Goal: Task Accomplishment & Management: Complete application form

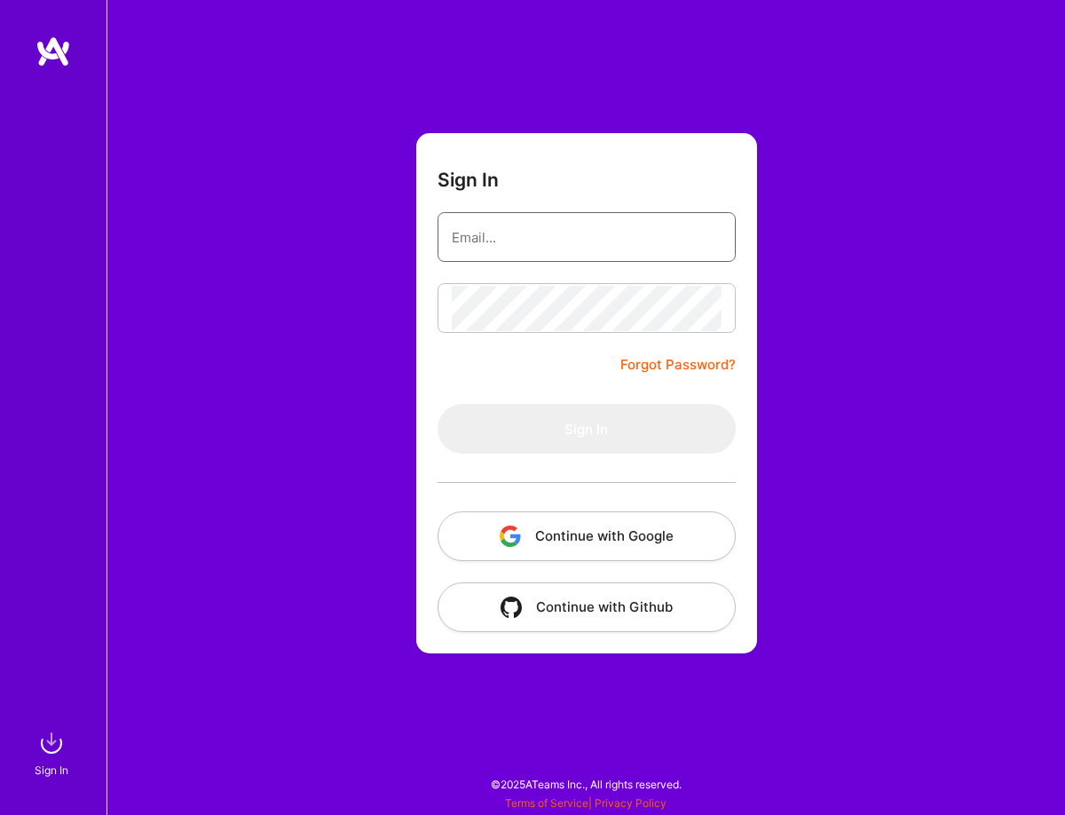
click at [550, 255] on input "email" at bounding box center [587, 237] width 270 height 45
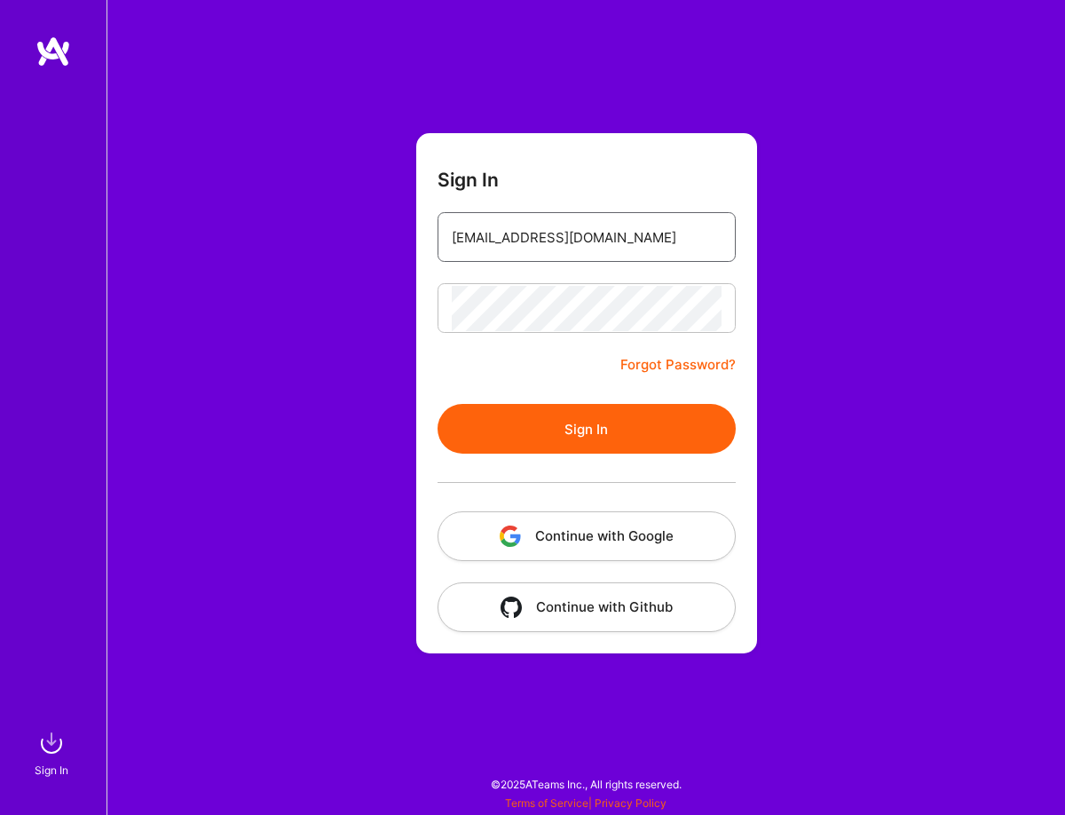
type input "[EMAIL_ADDRESS][DOMAIN_NAME]"
click at [438, 404] on button "Sign In" at bounding box center [587, 429] width 298 height 50
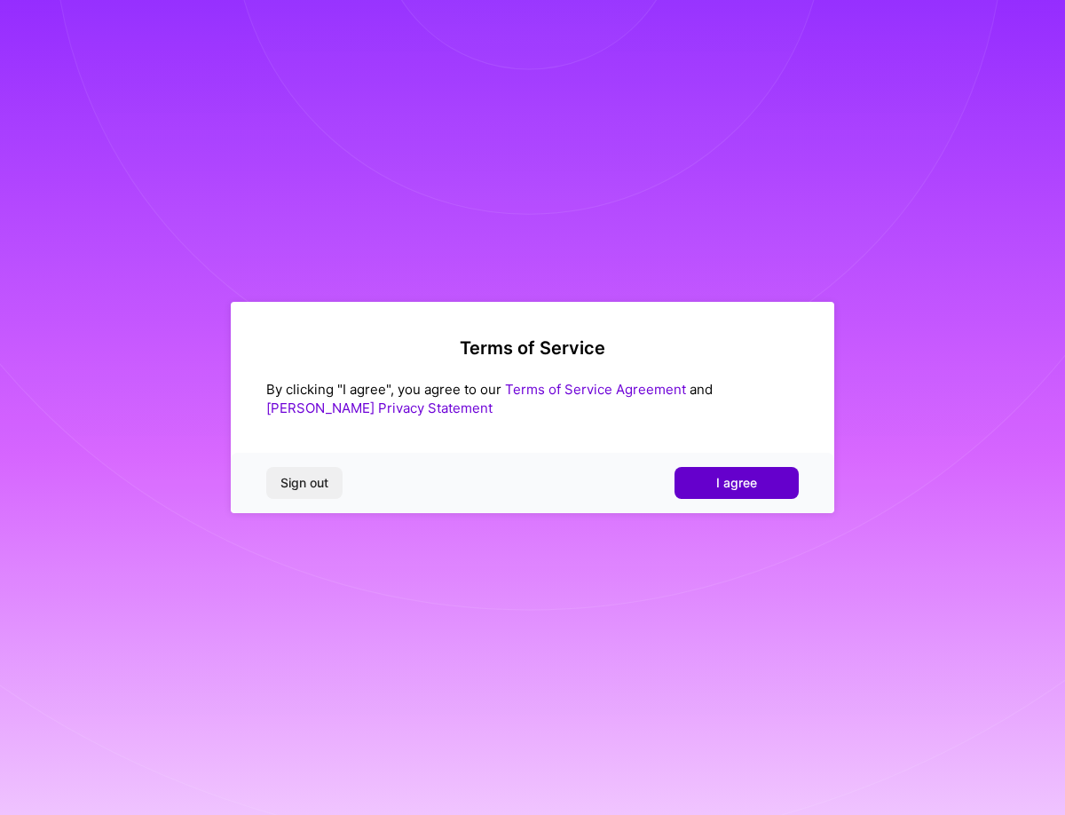
click at [778, 484] on button "I agree" at bounding box center [737, 483] width 124 height 32
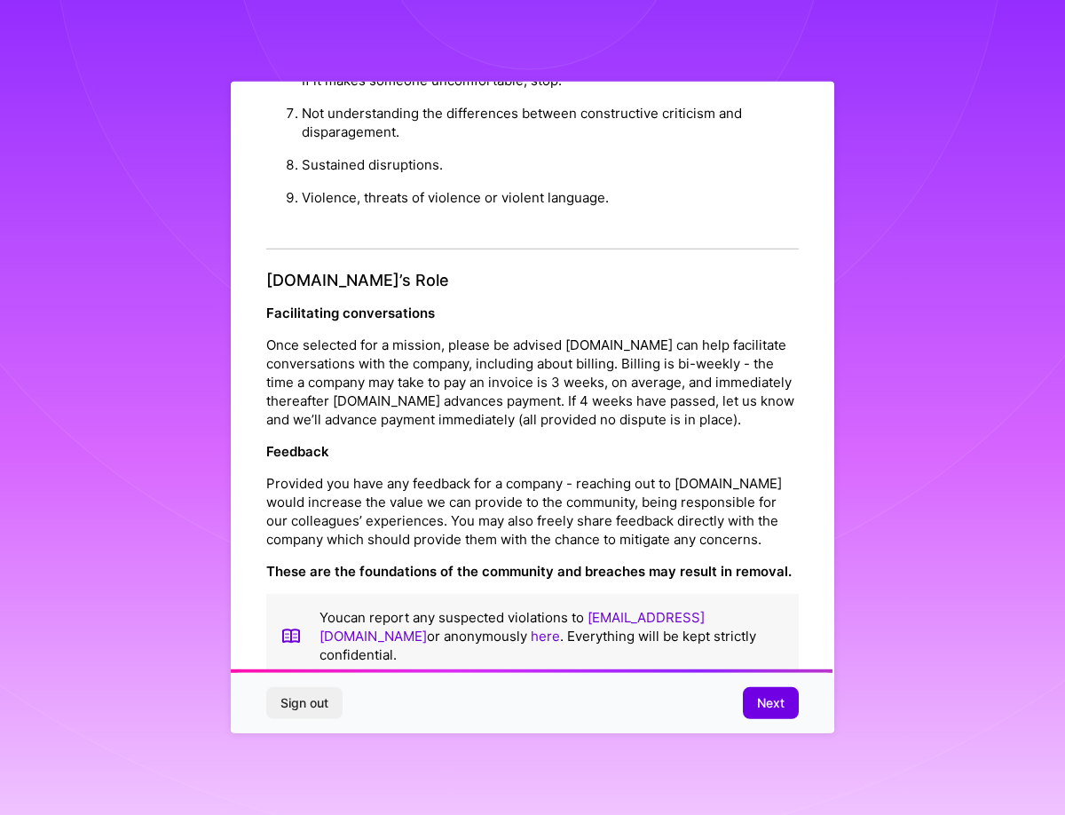
scroll to position [1787, 0]
click at [765, 703] on span "Next" at bounding box center [771, 703] width 28 height 18
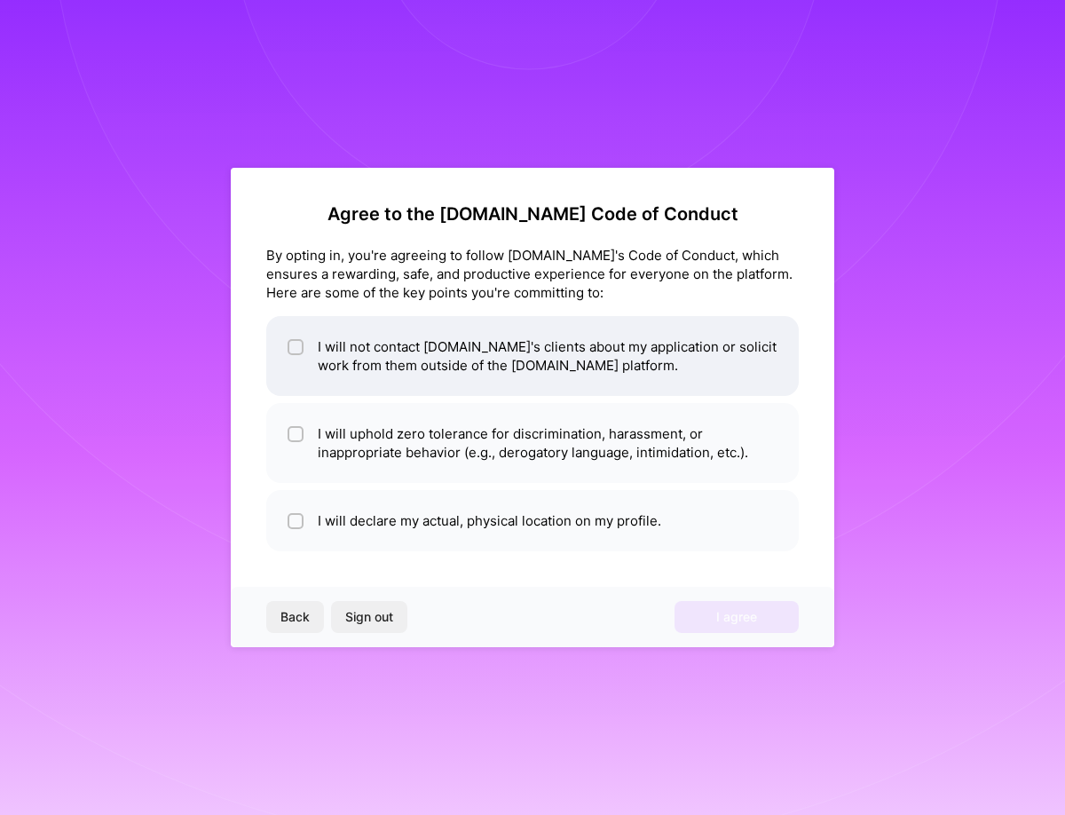
click at [396, 380] on li "I will not contact [DOMAIN_NAME]'s clients about my application or solicit work…" at bounding box center [532, 356] width 533 height 80
checkbox input "true"
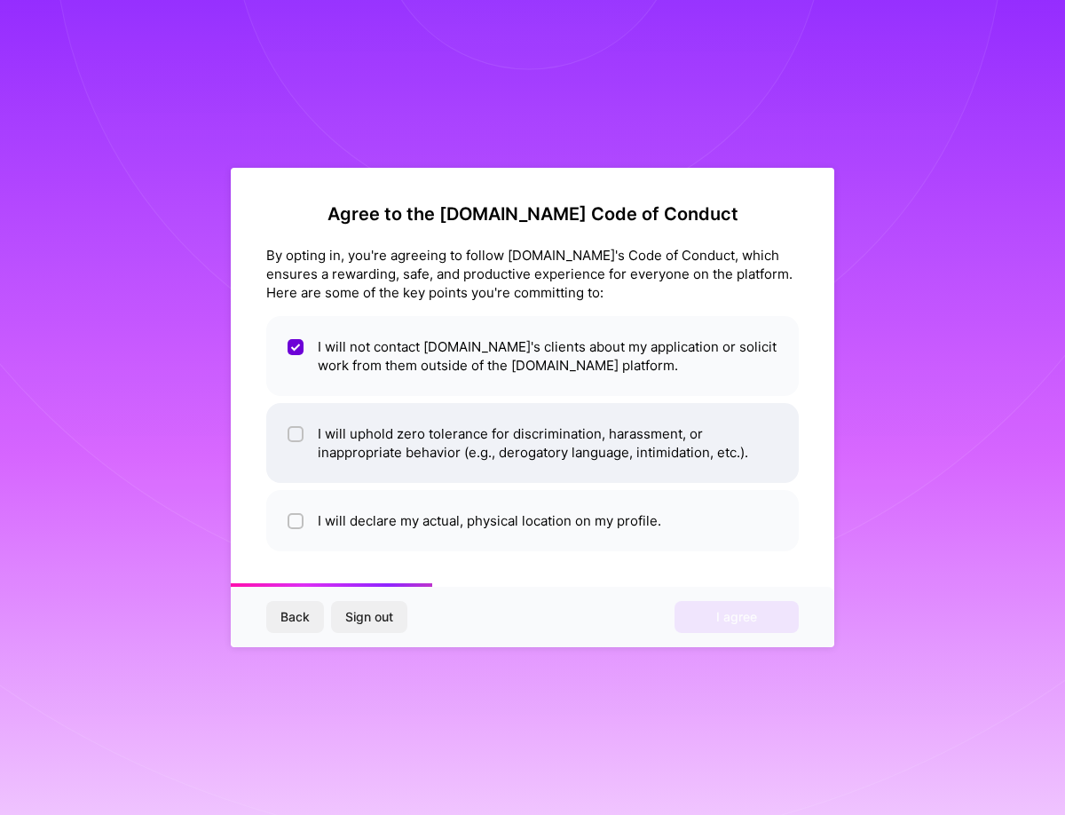
click at [390, 436] on li "I will uphold zero tolerance for discrimination, harassment, or inappropriate b…" at bounding box center [532, 443] width 533 height 80
checkbox input "true"
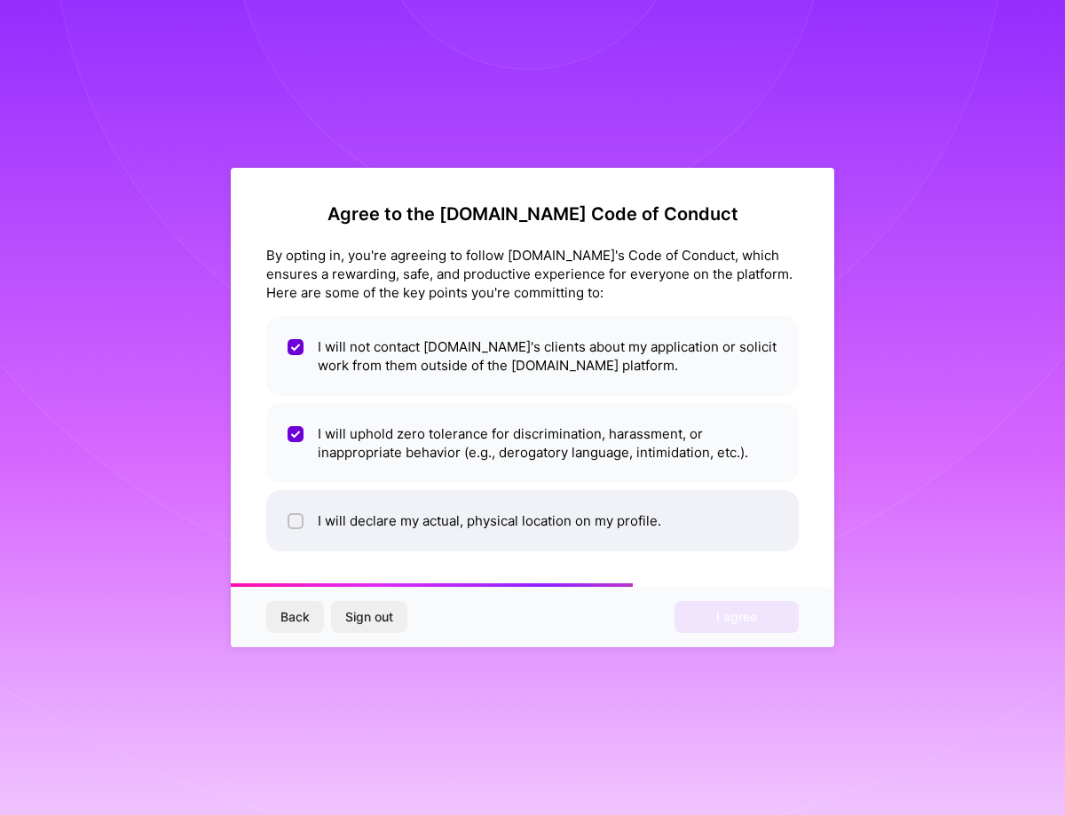
click at [378, 518] on li "I will declare my actual, physical location on my profile." at bounding box center [532, 520] width 533 height 61
checkbox input "true"
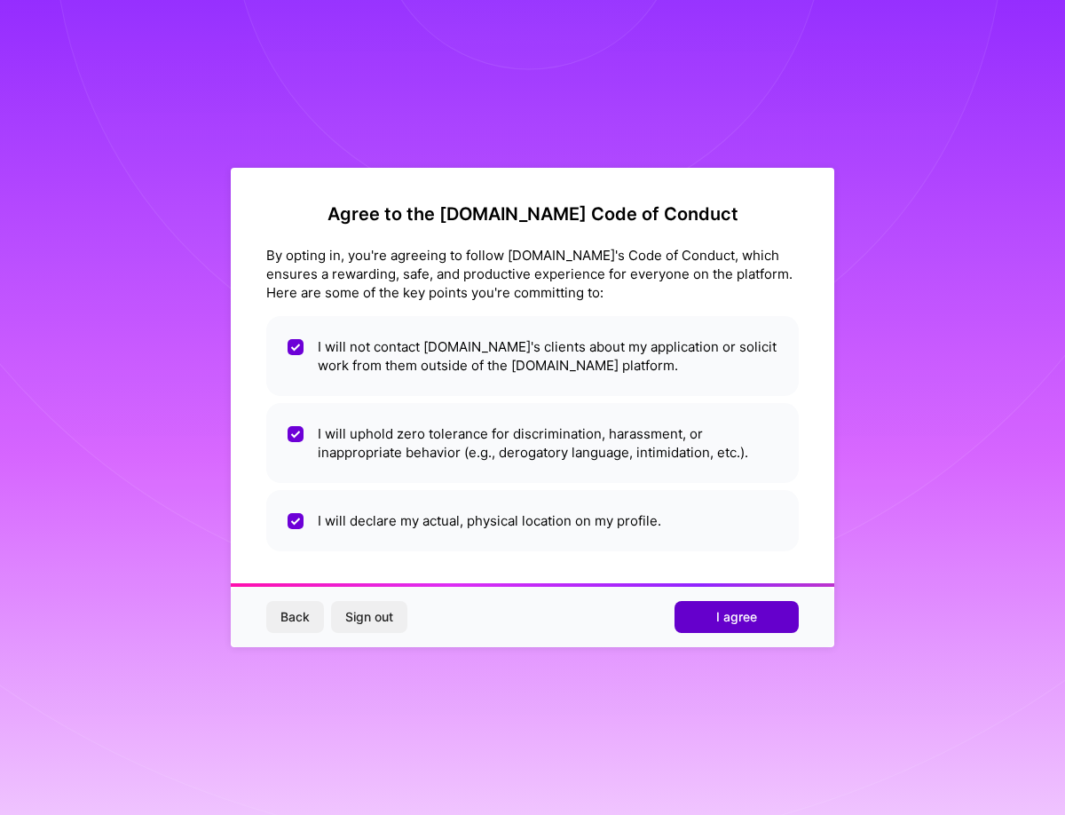
click at [762, 620] on button "I agree" at bounding box center [737, 617] width 124 height 32
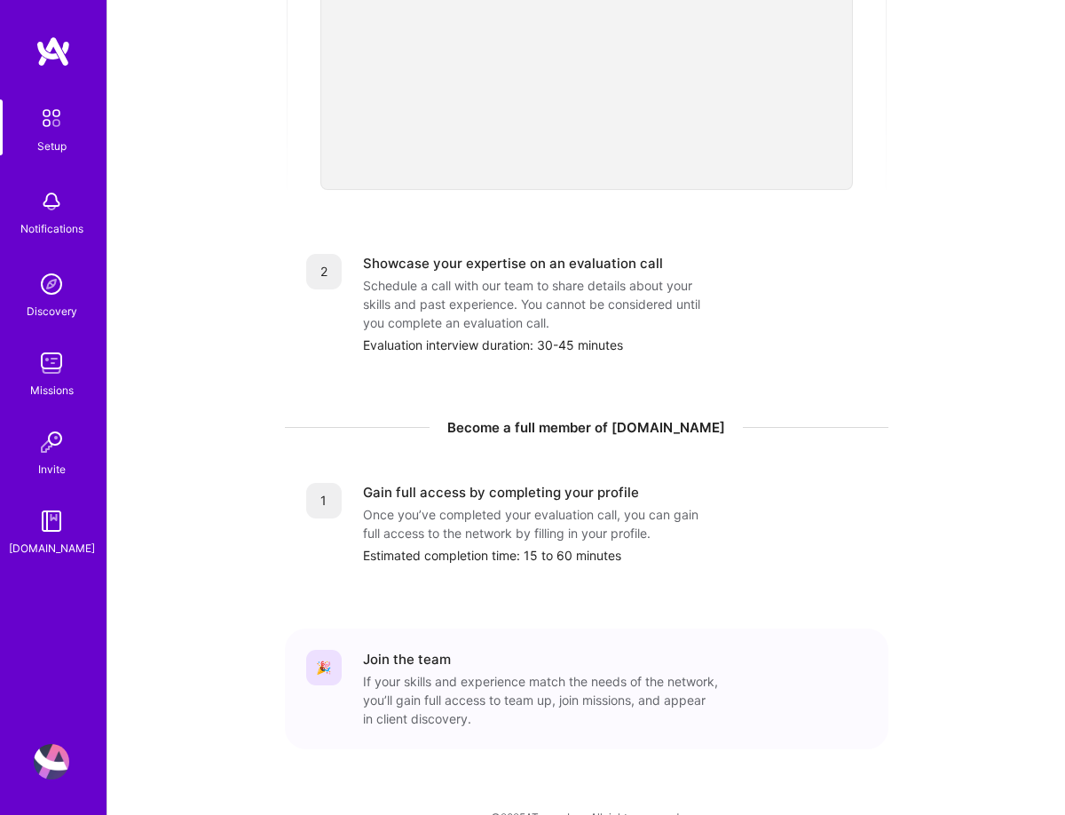
scroll to position [560, 0]
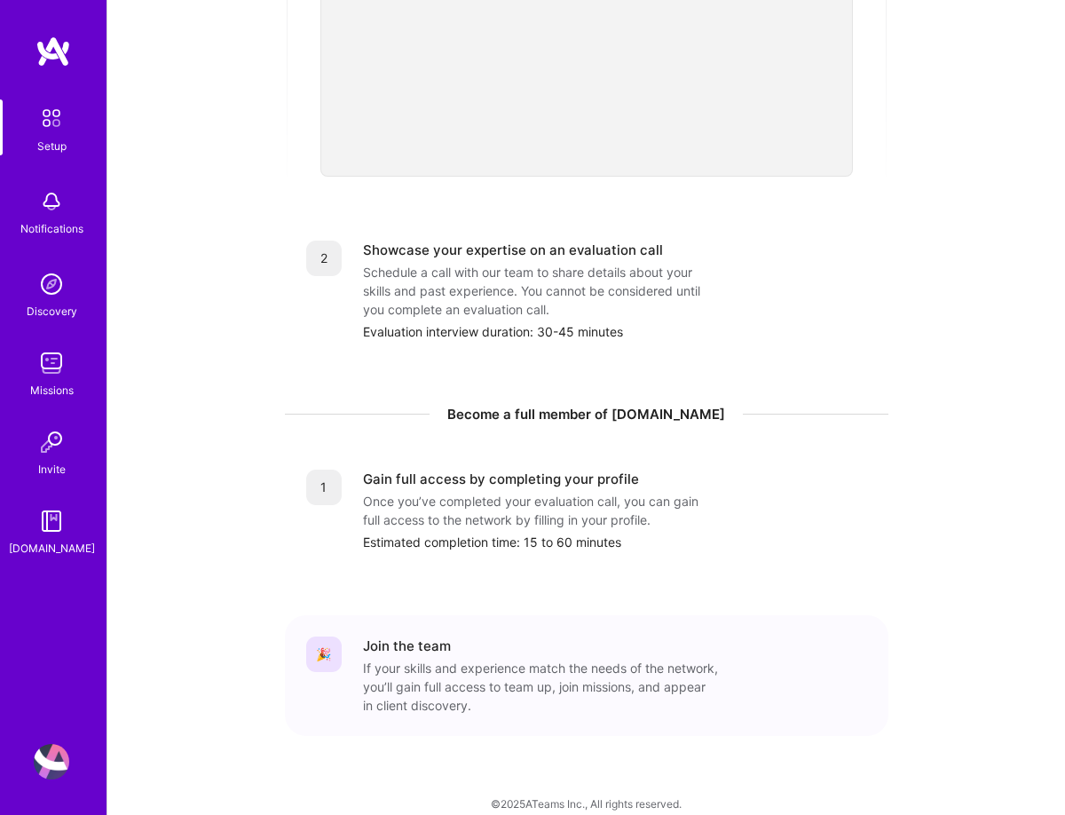
click at [45, 206] on img at bounding box center [52, 202] width 36 height 36
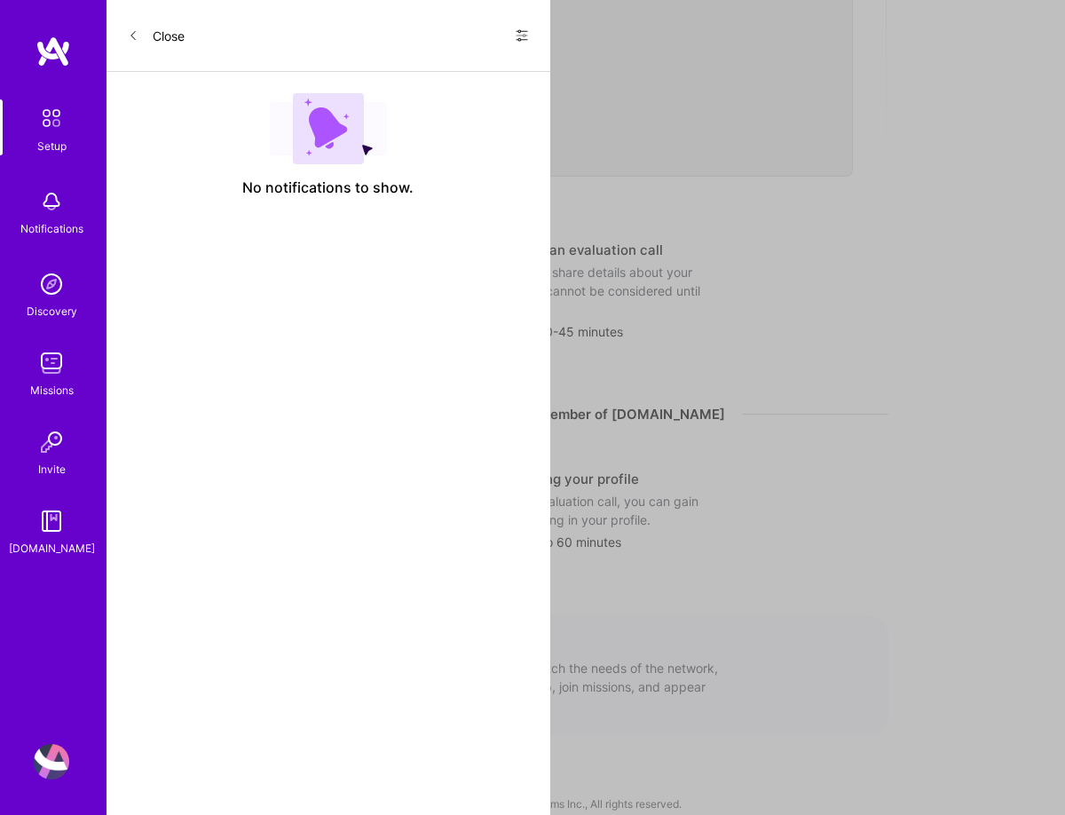
click at [146, 44] on button "Close" at bounding box center [156, 35] width 57 height 28
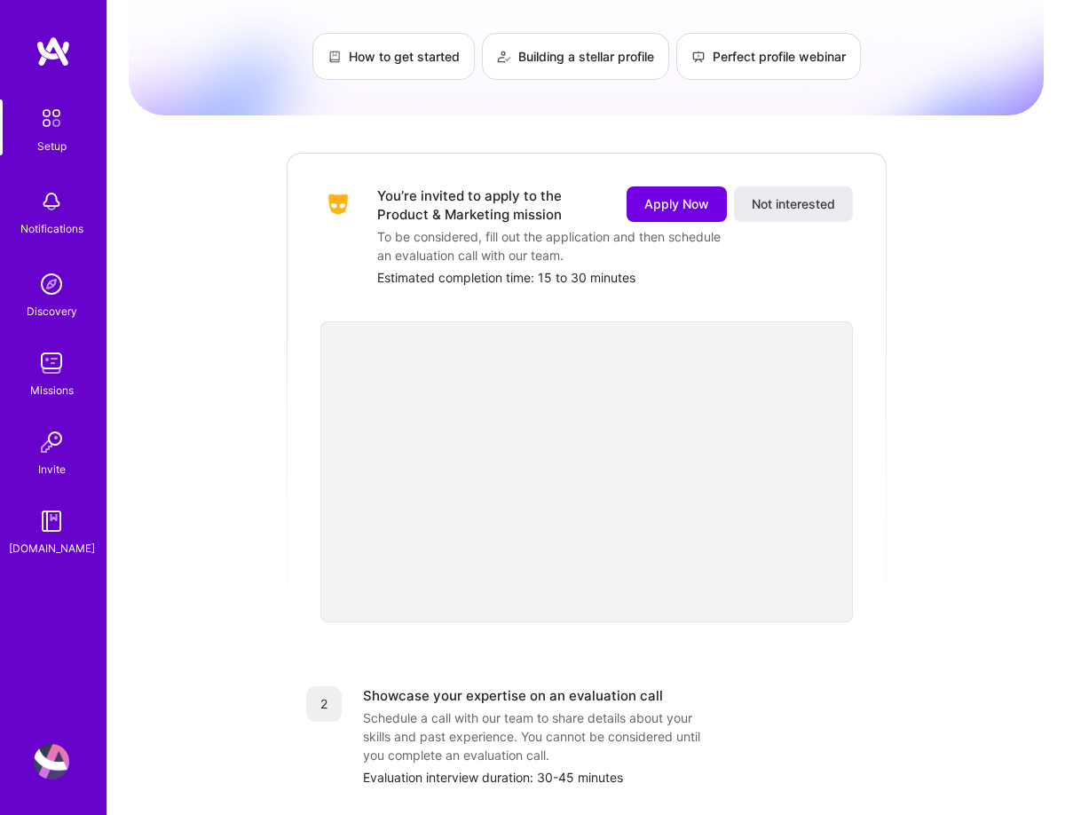
scroll to position [116, 0]
click at [665, 194] on span "Apply Now" at bounding box center [676, 203] width 65 height 18
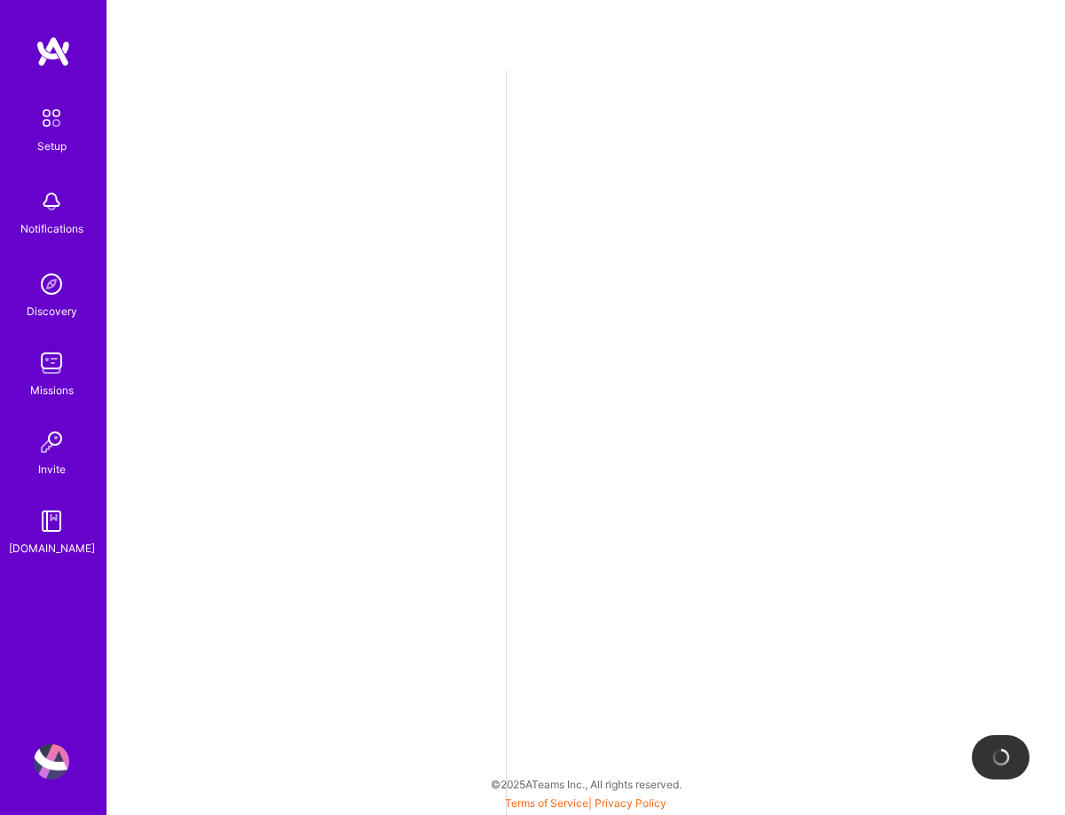
select select "US"
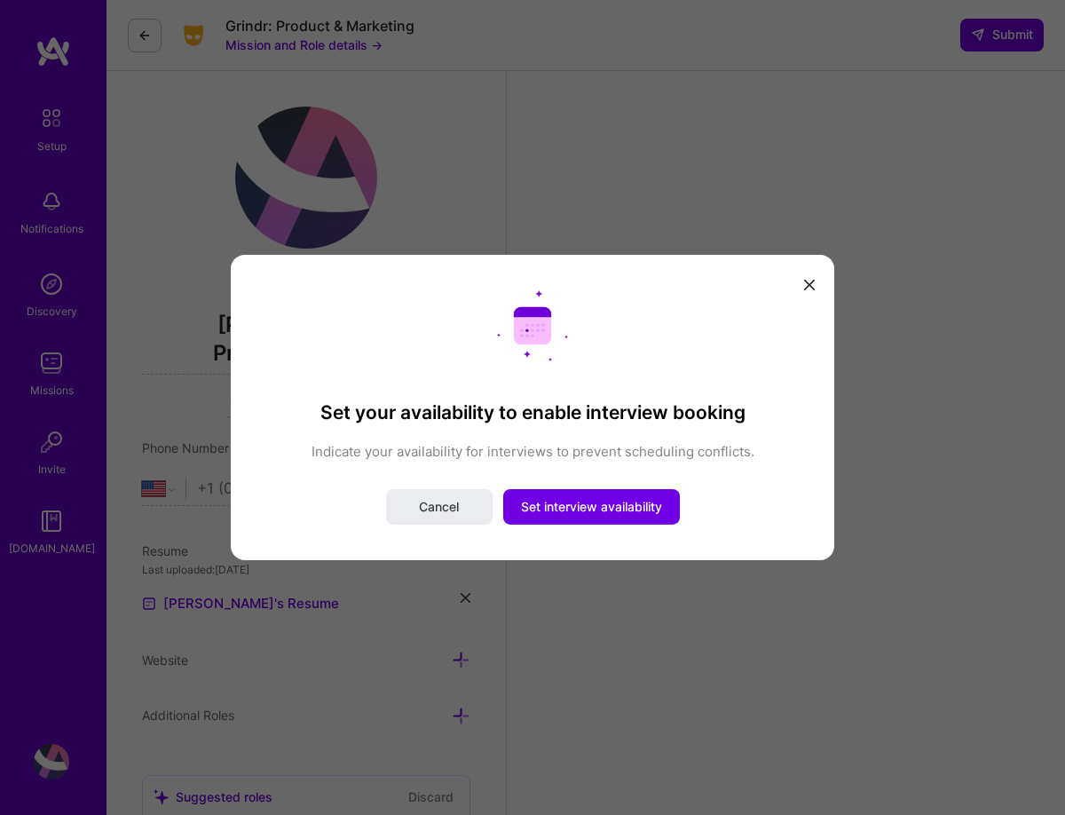
click at [815, 284] on button "modal" at bounding box center [809, 283] width 21 height 29
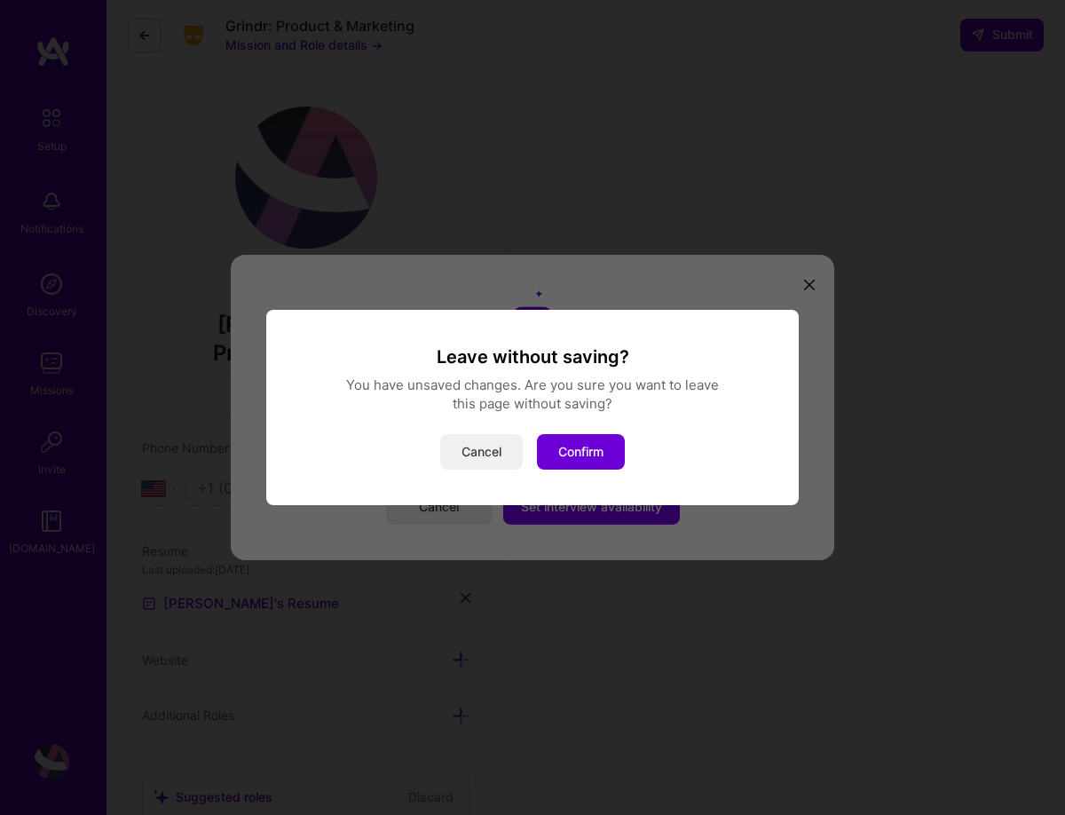
click at [489, 453] on button "Cancel" at bounding box center [481, 452] width 83 height 36
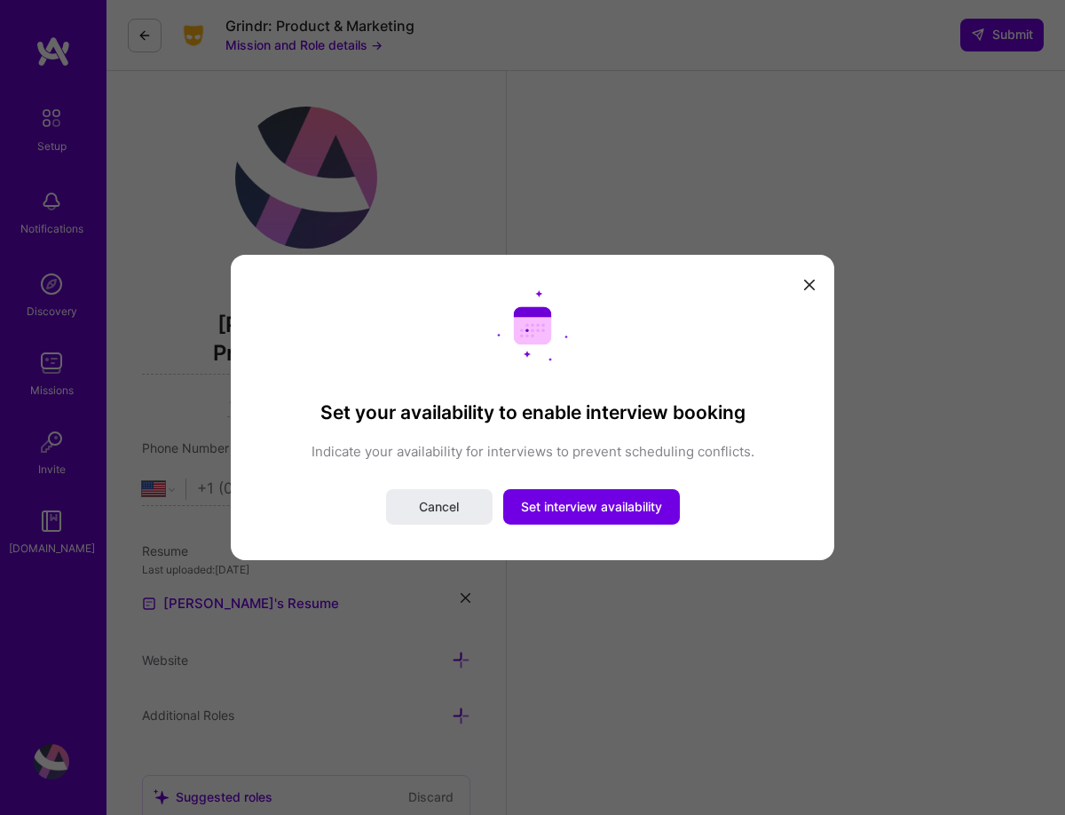
click at [815, 283] on button "modal" at bounding box center [809, 283] width 21 height 29
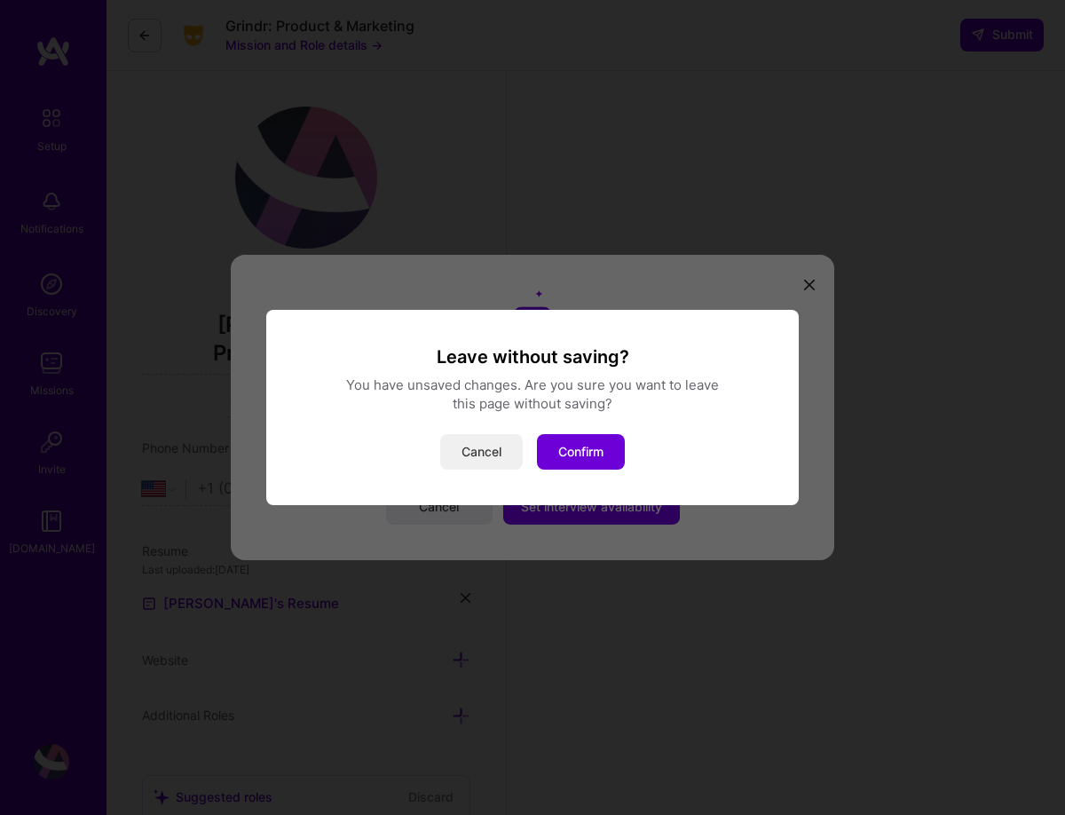
click at [490, 458] on button "Cancel" at bounding box center [481, 452] width 83 height 36
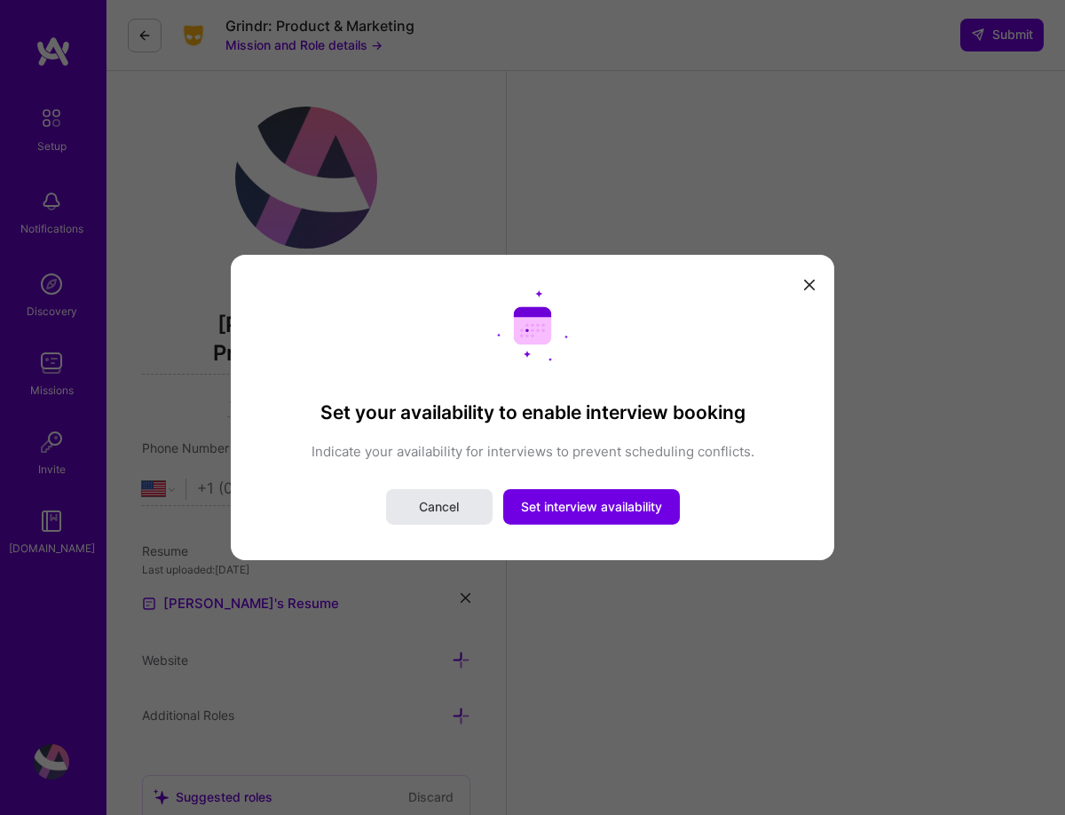
click at [448, 520] on button "Cancel" at bounding box center [439, 507] width 107 height 36
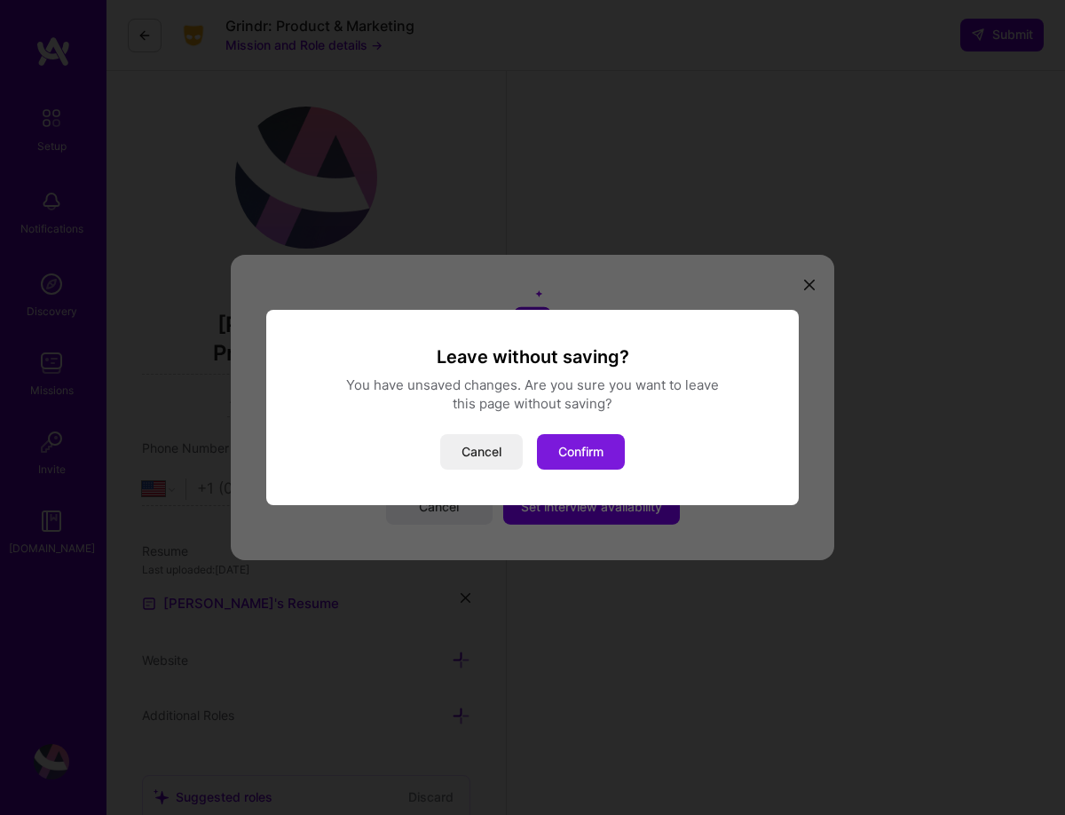
click at [591, 458] on button "Confirm" at bounding box center [581, 452] width 88 height 36
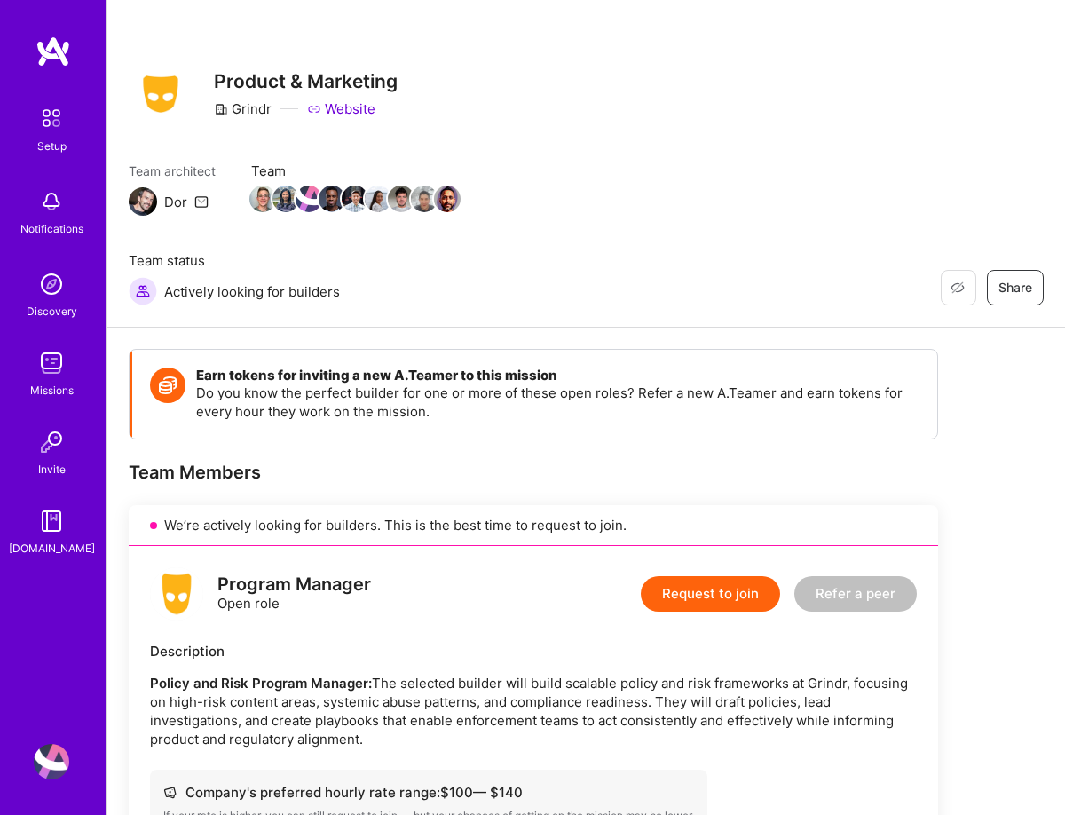
click at [48, 62] on img at bounding box center [54, 52] width 36 height 32
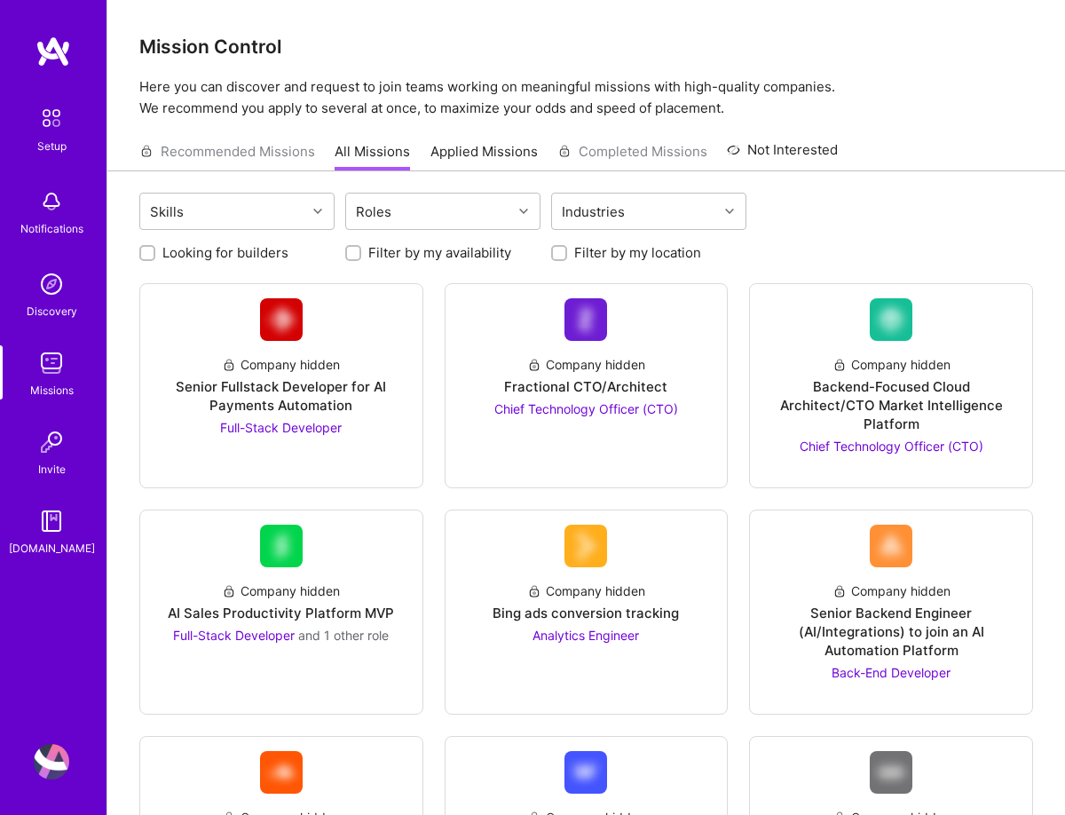
click at [61, 130] on img at bounding box center [51, 117] width 37 height 37
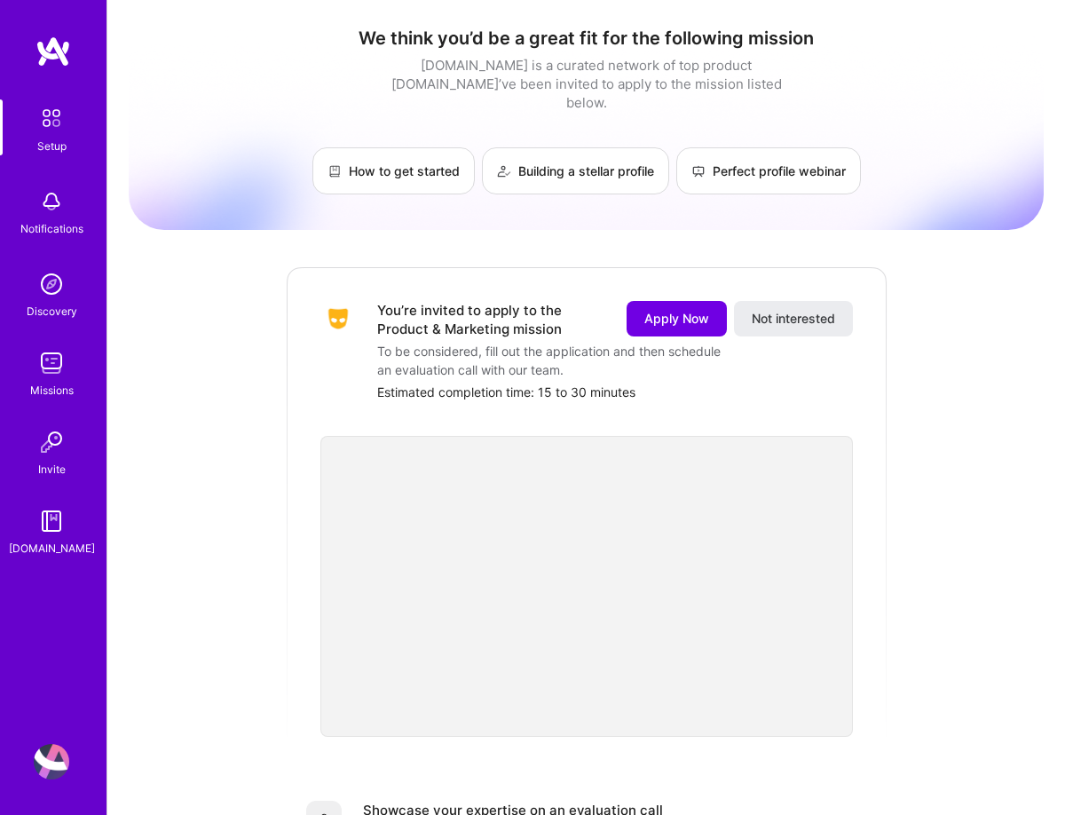
click at [56, 217] on img at bounding box center [52, 202] width 36 height 36
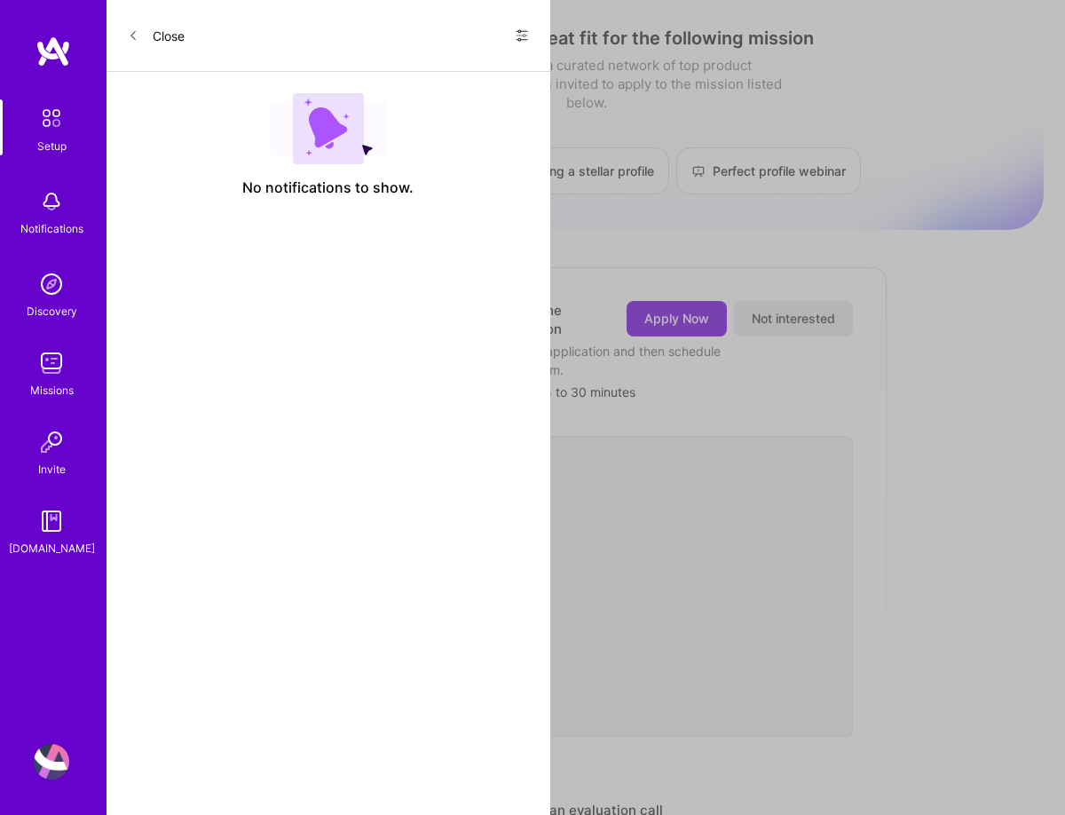
click at [56, 217] on div "Setup Notifications Discovery Missions Invite [DOMAIN_NAME]" at bounding box center [53, 328] width 107 height 458
